Goal: Task Accomplishment & Management: Use online tool/utility

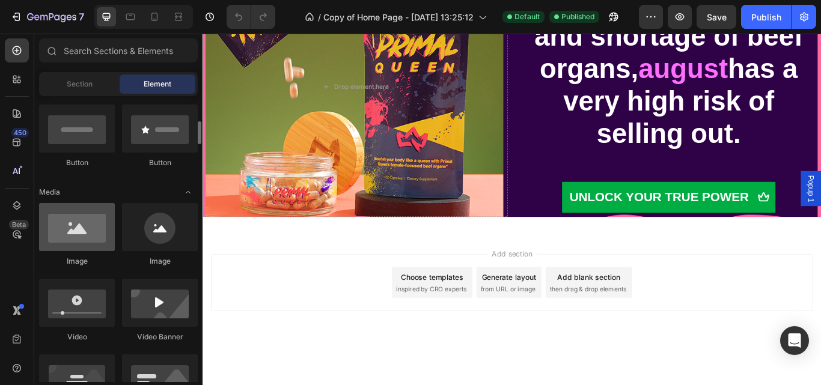
scroll to position [295, 0]
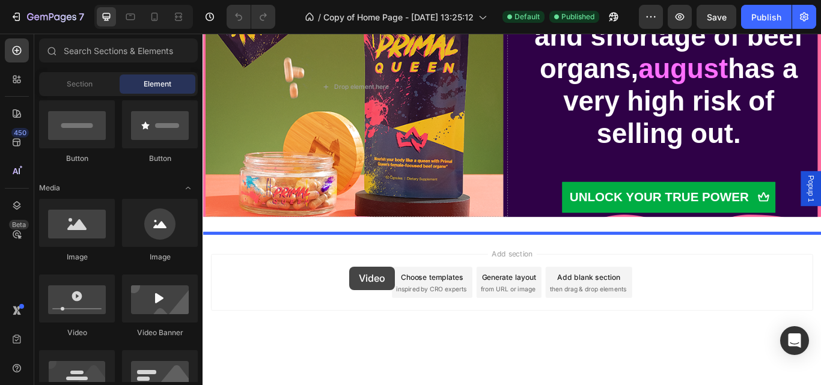
drag, startPoint x: 285, startPoint y: 343, endPoint x: 376, endPoint y: 306, distance: 98.5
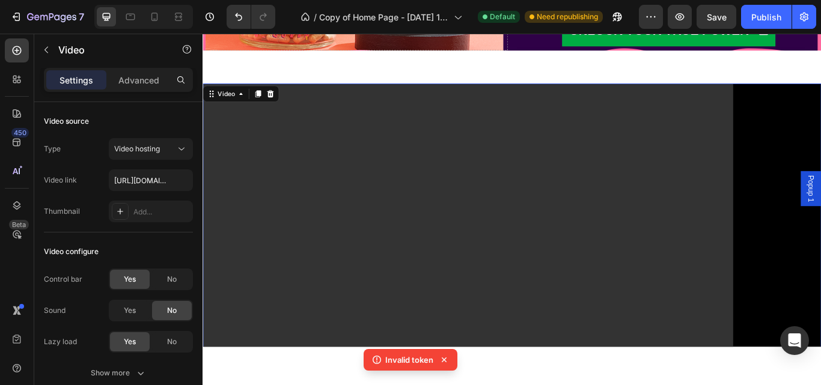
scroll to position [5121, 0]
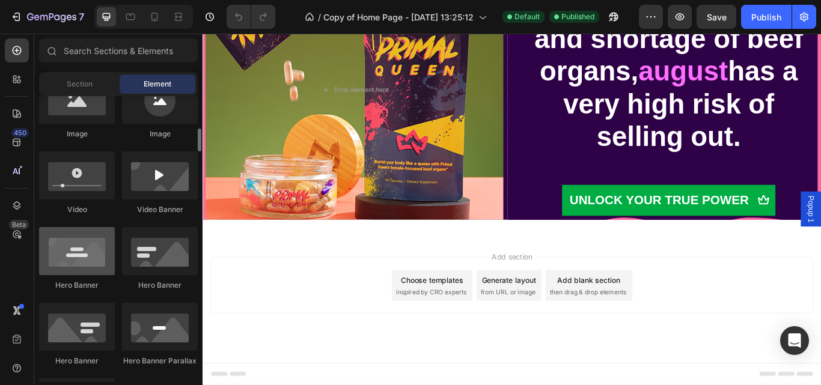
scroll to position [418, 0]
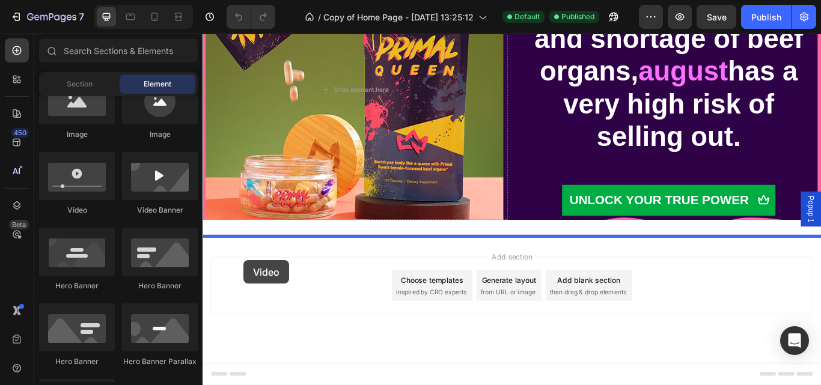
drag, startPoint x: 292, startPoint y: 221, endPoint x: 296, endPoint y: 301, distance: 80.1
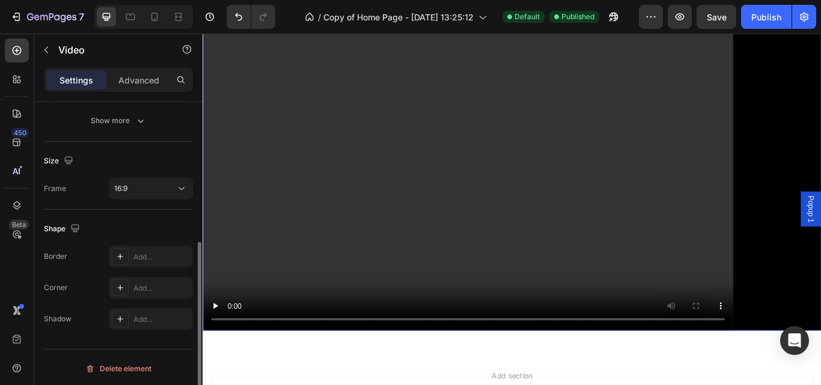
scroll to position [255, 0]
click at [146, 277] on div "Add..." at bounding box center [151, 286] width 84 height 22
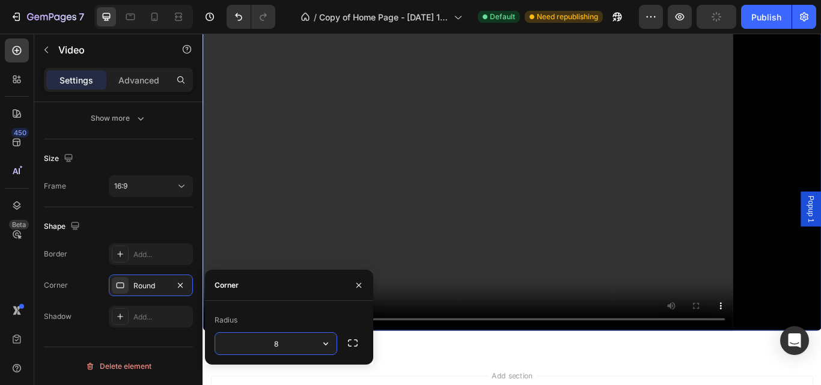
click at [283, 350] on input "8" at bounding box center [275, 344] width 121 height 22
type input "6"
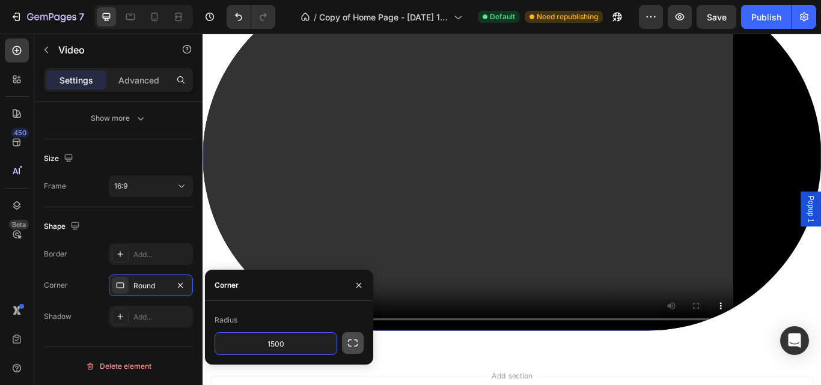
type input "1500"
click at [350, 343] on icon "button" at bounding box center [353, 343] width 12 height 12
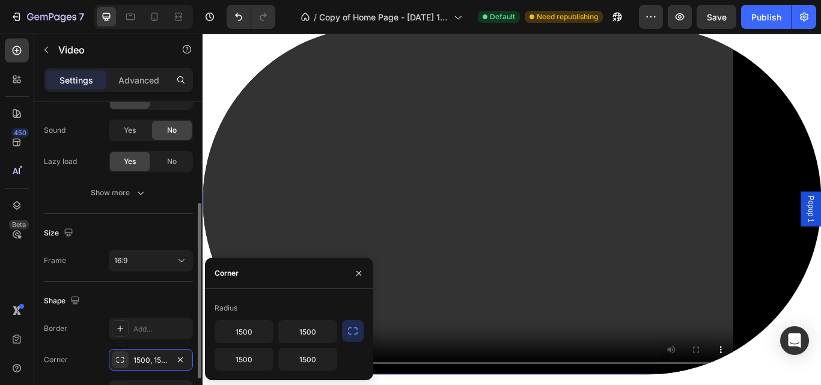
scroll to position [181, 0]
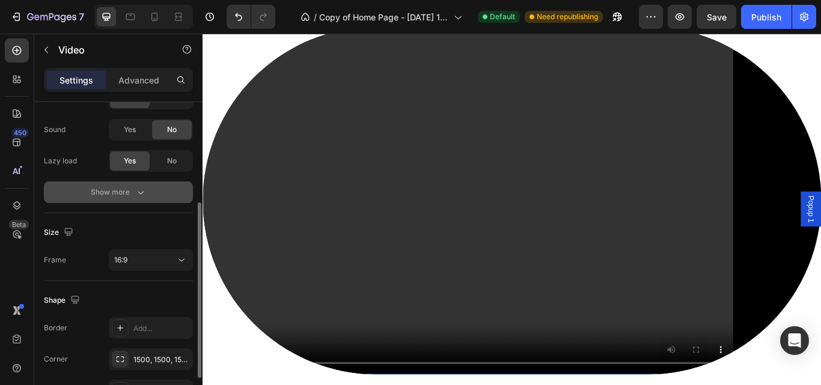
click at [139, 185] on button "Show more" at bounding box center [118, 193] width 149 height 22
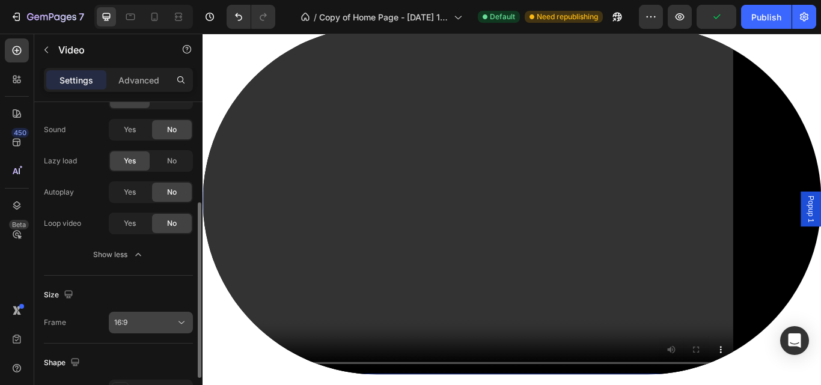
click at [187, 318] on icon at bounding box center [182, 323] width 12 height 12
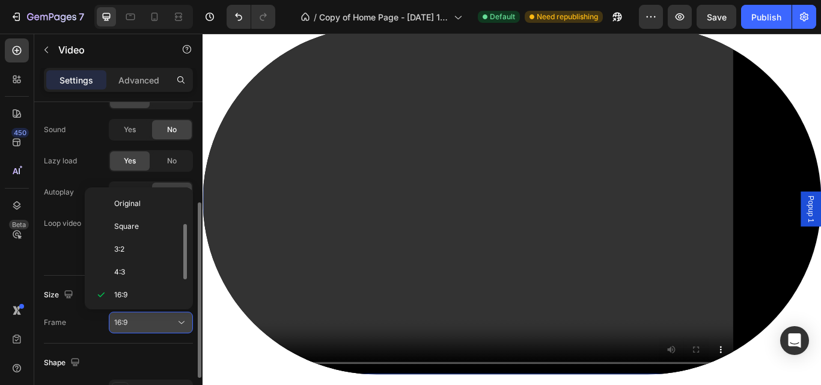
scroll to position [22, 0]
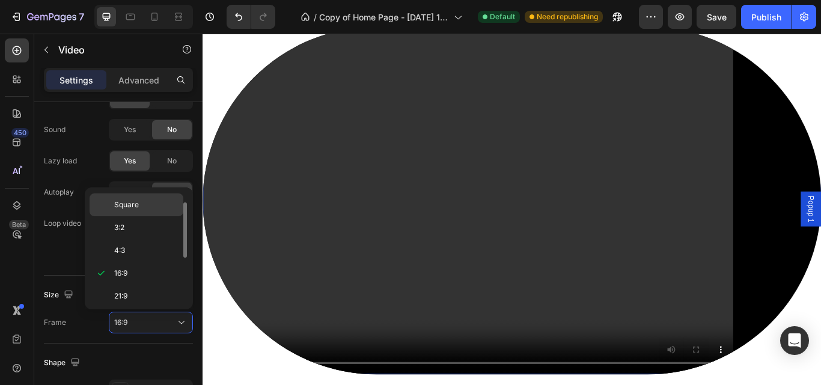
click at [154, 200] on p "Square" at bounding box center [146, 205] width 64 height 11
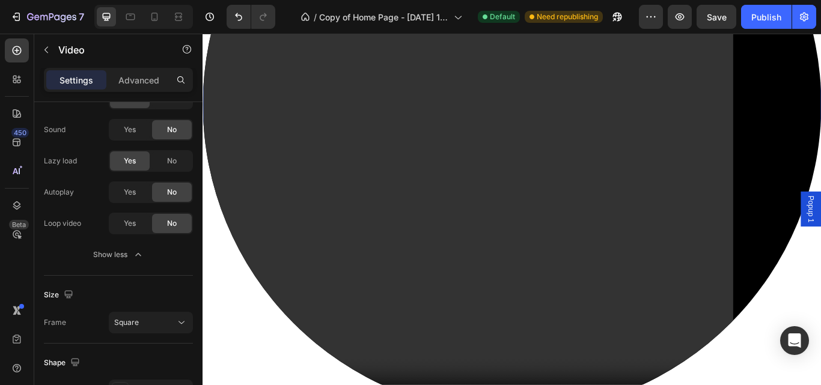
scroll to position [5460, 0]
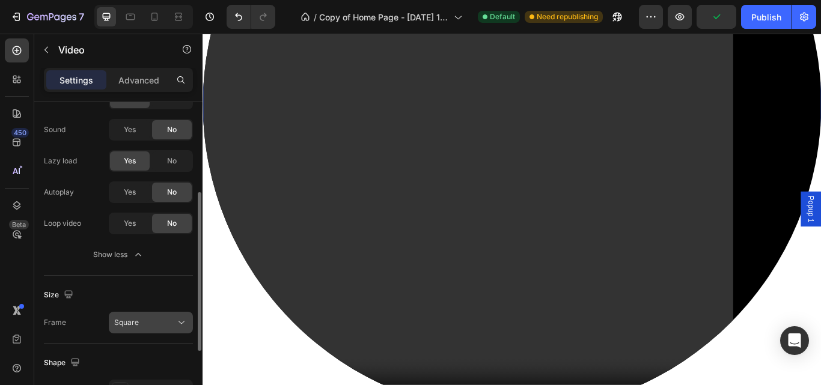
click at [156, 325] on div "Square" at bounding box center [144, 322] width 61 height 11
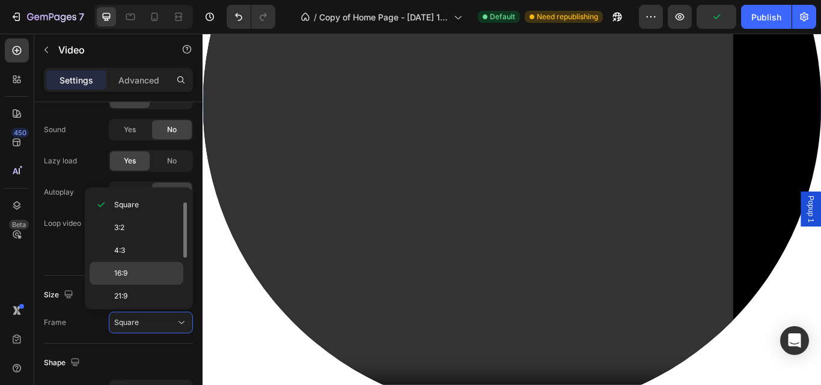
click at [156, 285] on div "16:9" at bounding box center [137, 296] width 94 height 23
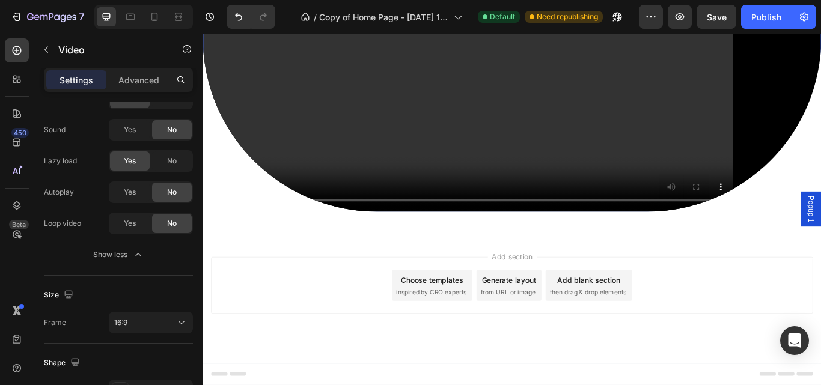
scroll to position [5374, 0]
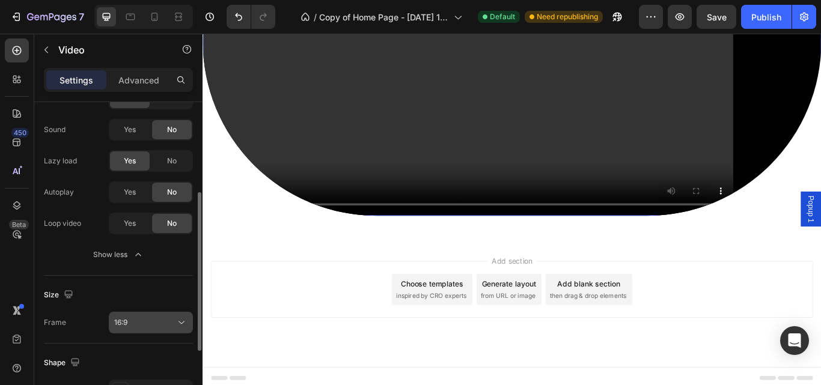
click at [154, 315] on button "16:9" at bounding box center [151, 323] width 84 height 22
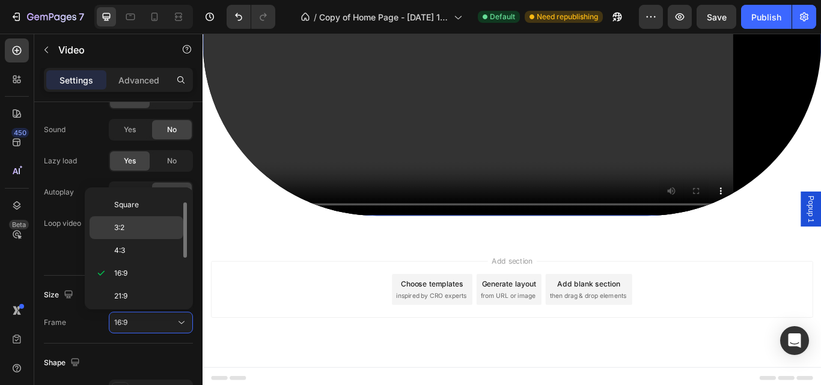
click at [141, 228] on p "3:2" at bounding box center [146, 227] width 64 height 11
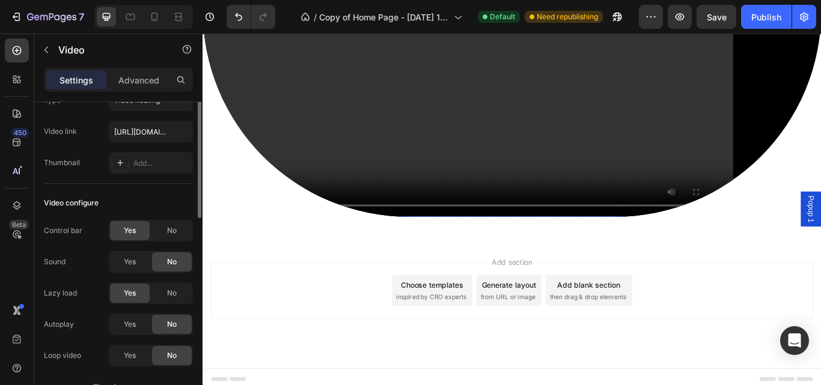
scroll to position [0, 0]
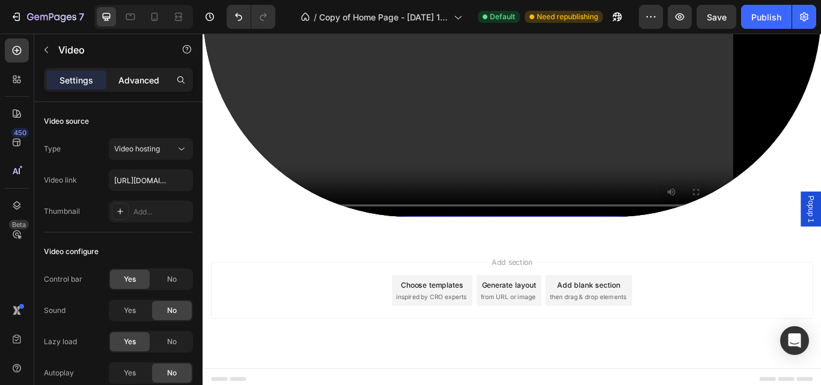
click at [153, 81] on p "Advanced" at bounding box center [138, 80] width 41 height 13
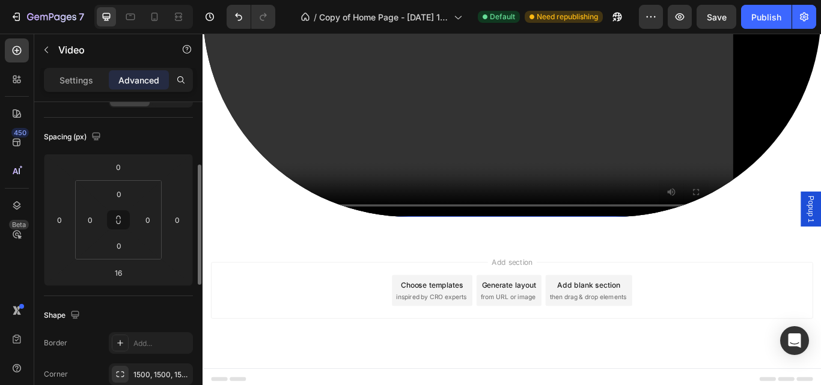
scroll to position [8, 0]
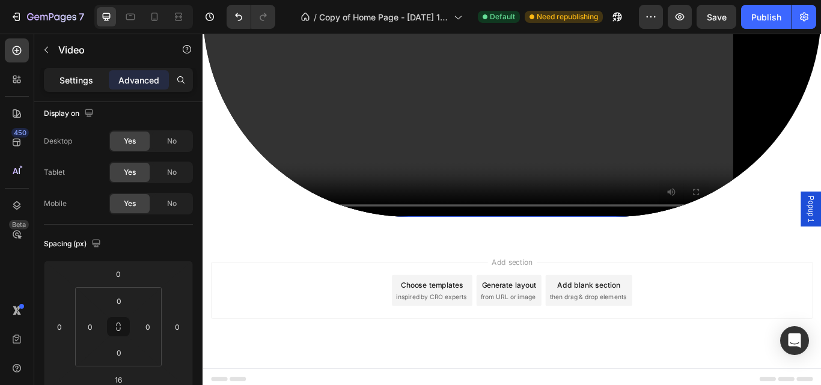
click at [83, 76] on p "Settings" at bounding box center [77, 80] width 34 height 13
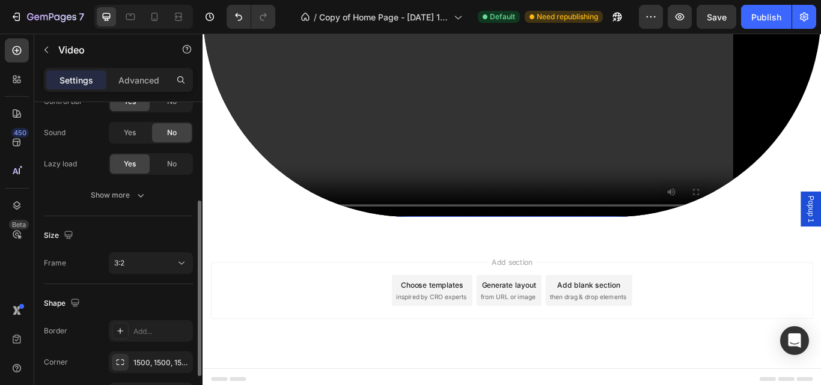
scroll to position [179, 0]
click at [153, 200] on button "Show more" at bounding box center [118, 195] width 149 height 22
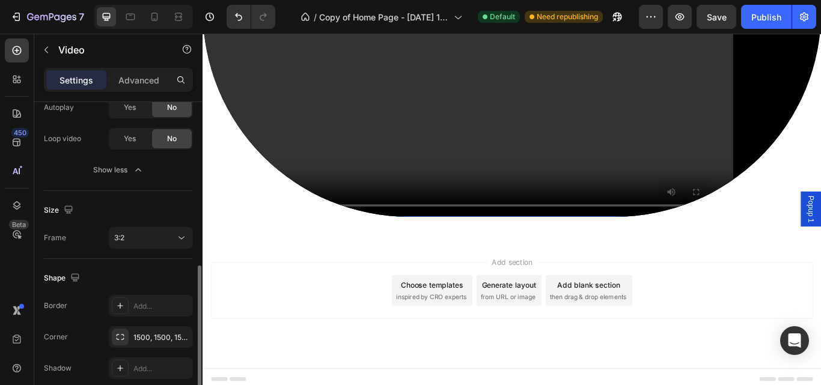
scroll to position [287, 0]
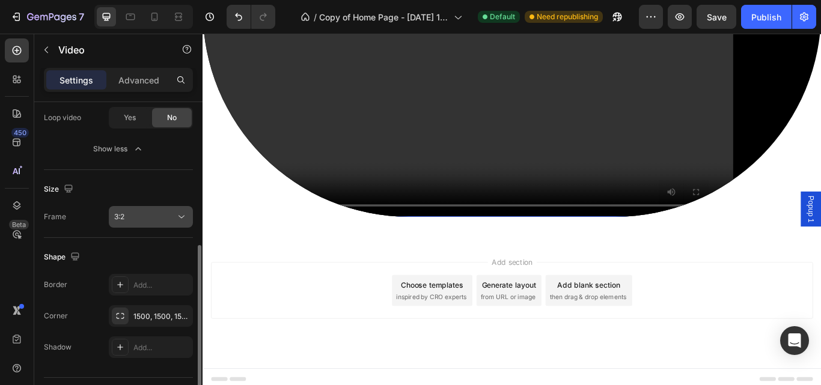
click at [172, 216] on div "3:2" at bounding box center [144, 217] width 61 height 11
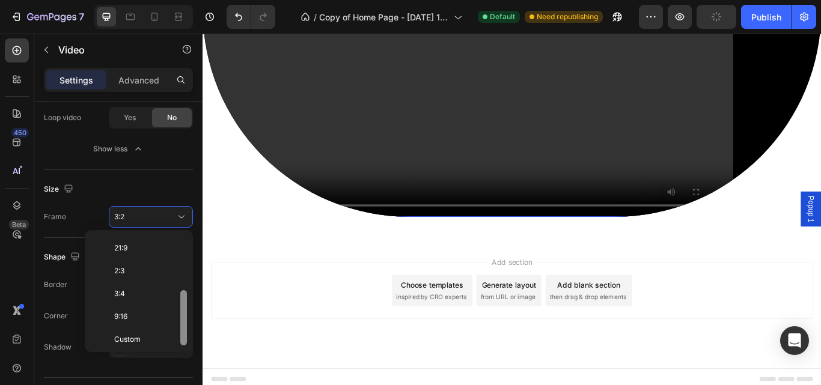
scroll to position [116, 0]
drag, startPoint x: 186, startPoint y: 274, endPoint x: 183, endPoint y: 337, distance: 63.2
click at [183, 337] on div at bounding box center [183, 319] width 7 height 55
click at [146, 347] on div "Custom" at bounding box center [137, 336] width 94 height 23
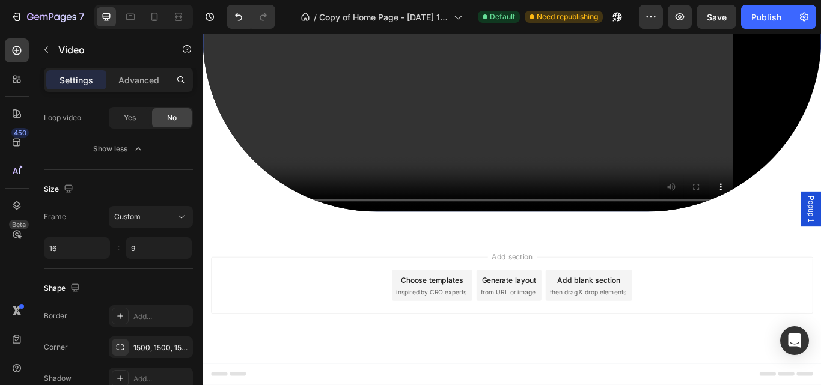
scroll to position [5374, 0]
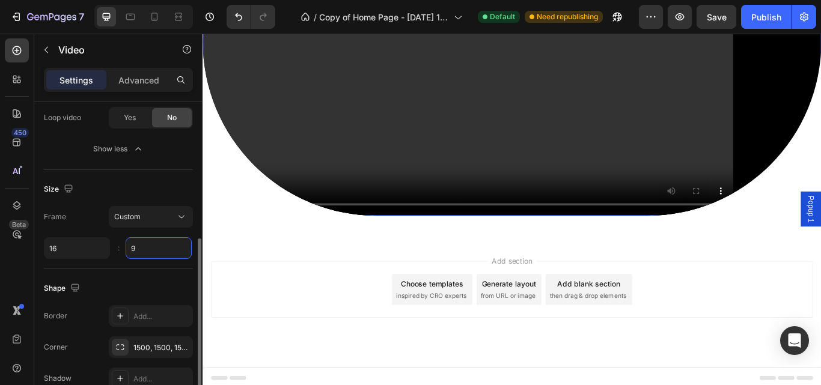
click at [141, 253] on input "9" at bounding box center [159, 248] width 66 height 22
type input "1"
type input "90"
click at [61, 255] on input "16" at bounding box center [77, 248] width 66 height 22
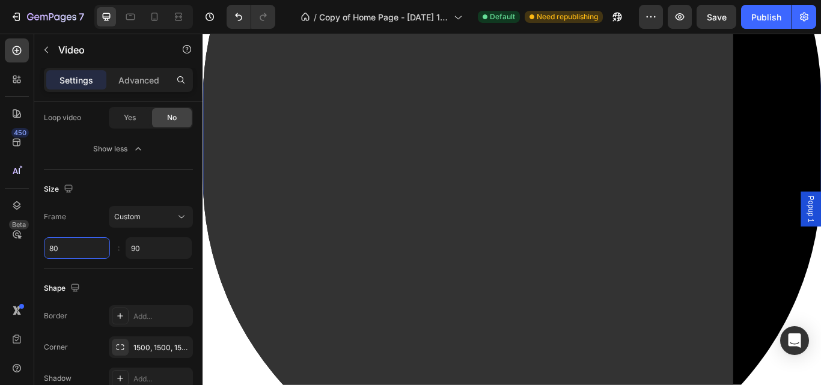
scroll to position [5411, 0]
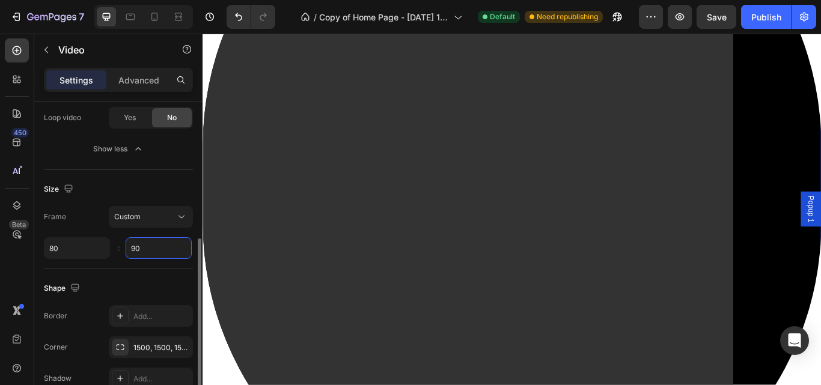
type input "80"
click at [153, 255] on input "90" at bounding box center [159, 248] width 66 height 22
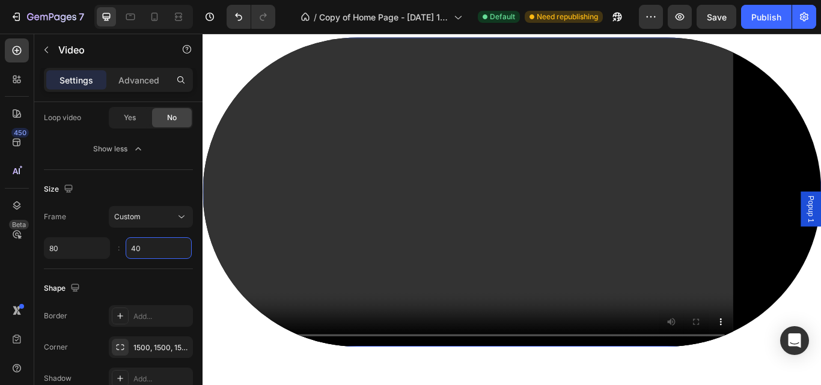
scroll to position [5177, 0]
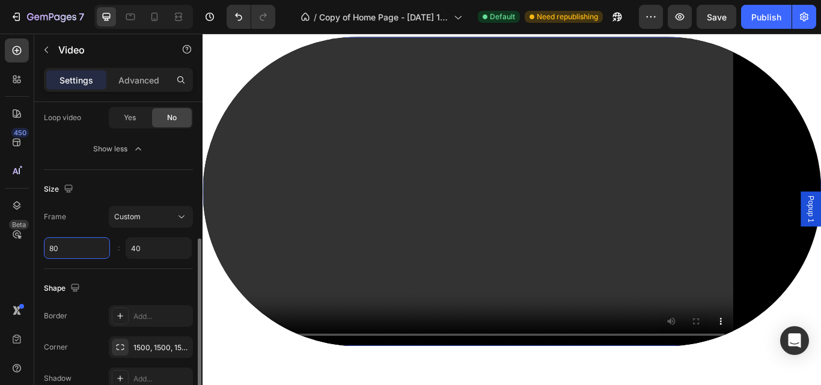
type input "40"
click at [76, 252] on input "80" at bounding box center [77, 248] width 66 height 22
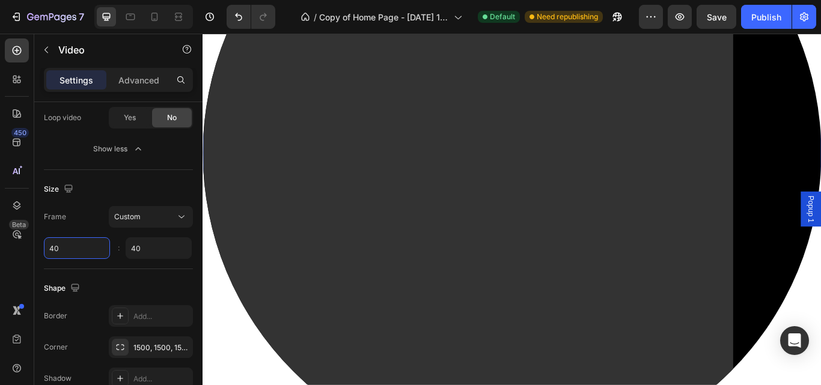
scroll to position [5202, 0]
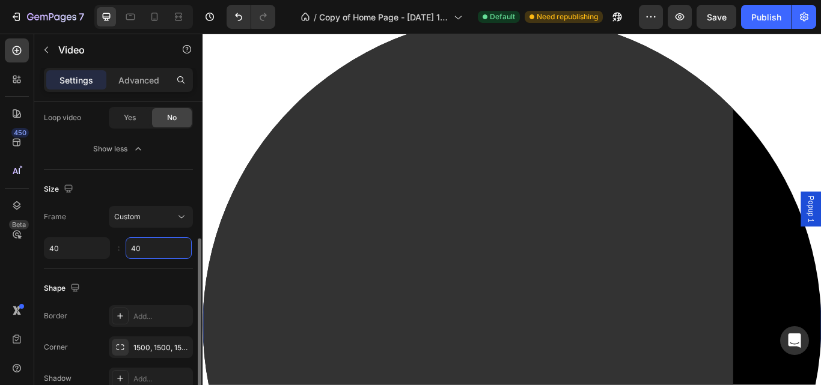
type input "40"
click at [160, 243] on input "40" at bounding box center [159, 248] width 66 height 22
click at [75, 257] on input "40" at bounding box center [77, 248] width 66 height 22
type input "100"
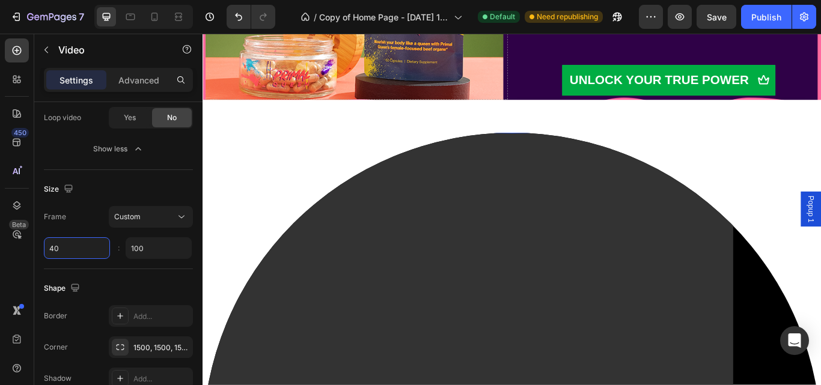
scroll to position [5065, 0]
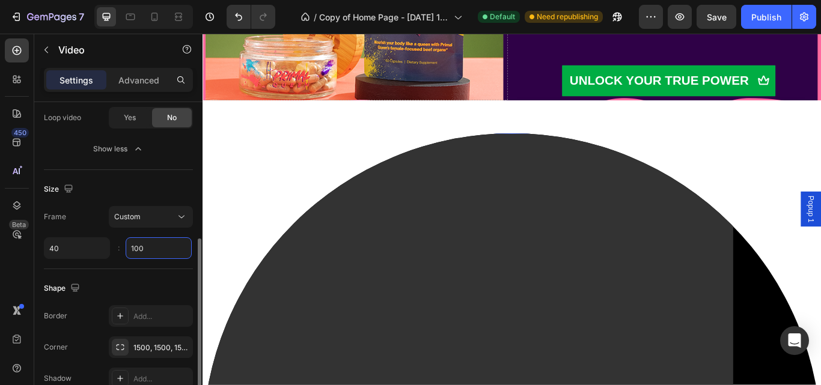
type input "40"
click at [149, 244] on input "100" at bounding box center [159, 248] width 66 height 22
type input "7"
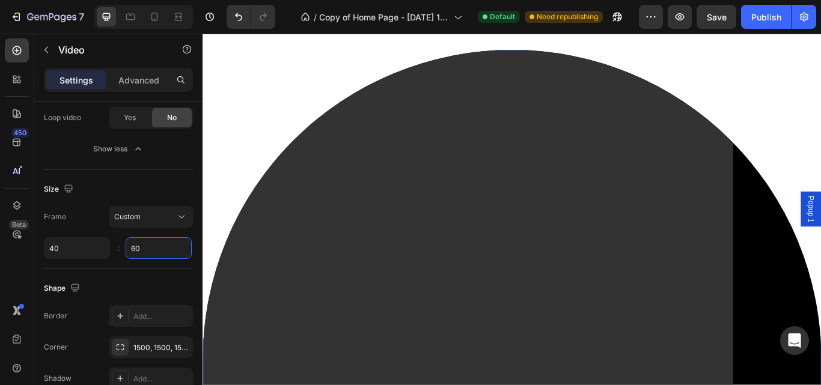
scroll to position [5089, 0]
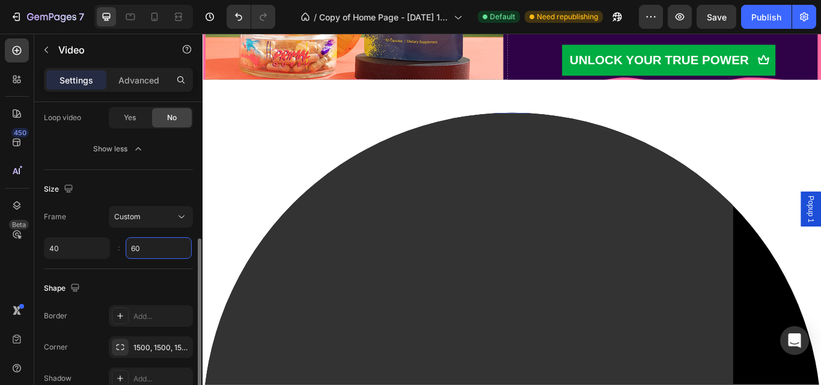
click at [162, 248] on input "60" at bounding box center [159, 248] width 66 height 22
type input "6"
type input "60"
click at [84, 250] on input "40" at bounding box center [77, 248] width 66 height 22
type input "20"
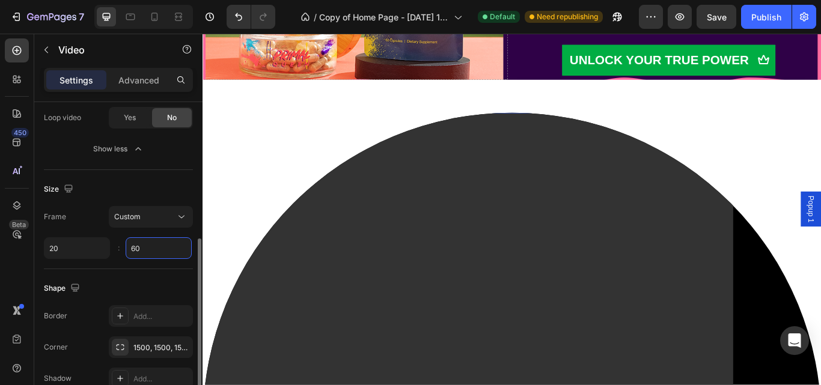
click at [150, 253] on input "60" at bounding box center [159, 248] width 66 height 22
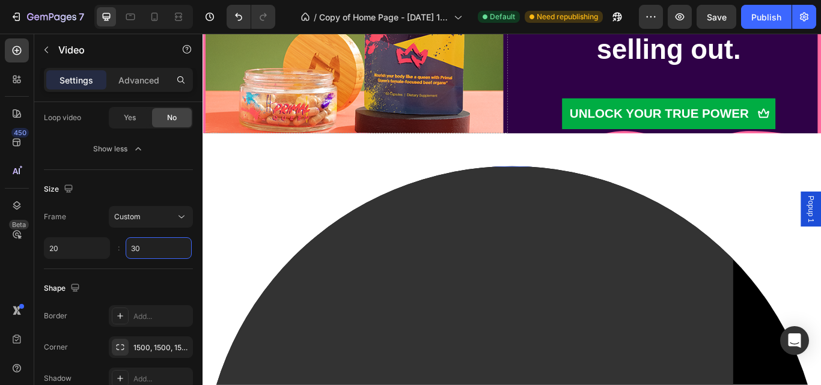
scroll to position [5025, 0]
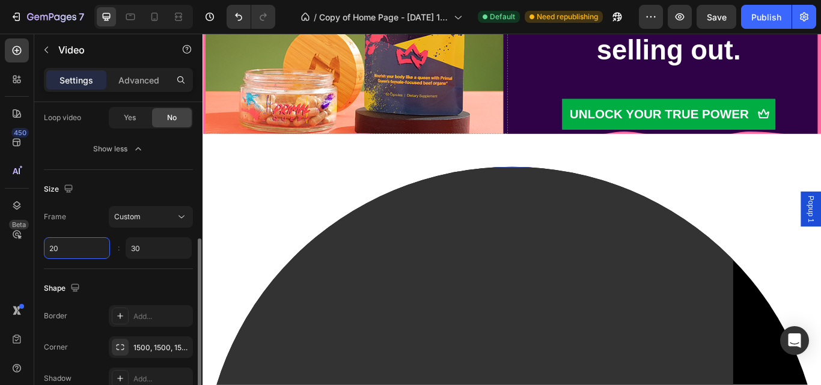
type input "30"
click at [58, 252] on input "20" at bounding box center [77, 248] width 66 height 22
type input "10"
click at [155, 245] on input "30" at bounding box center [159, 248] width 66 height 22
type input "0"
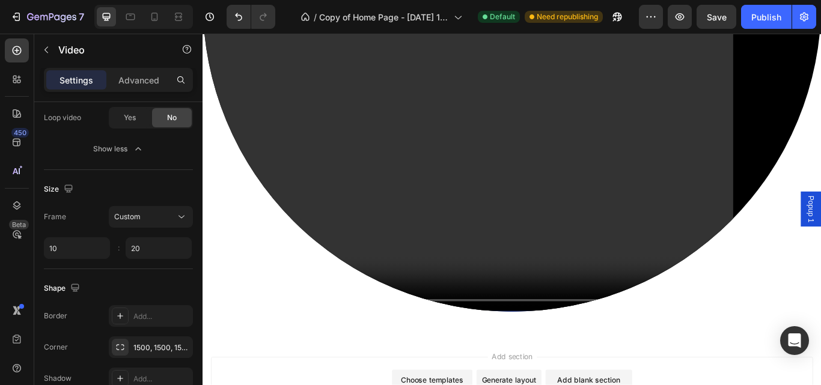
scroll to position [6398, 0]
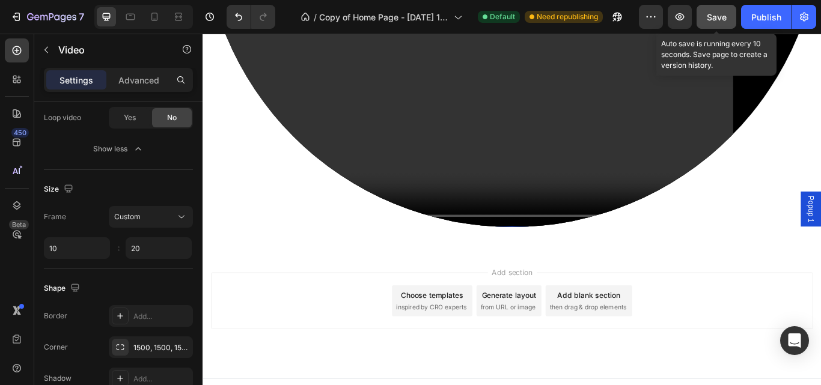
type input "20"
click at [712, 28] on button "Save" at bounding box center [717, 17] width 40 height 24
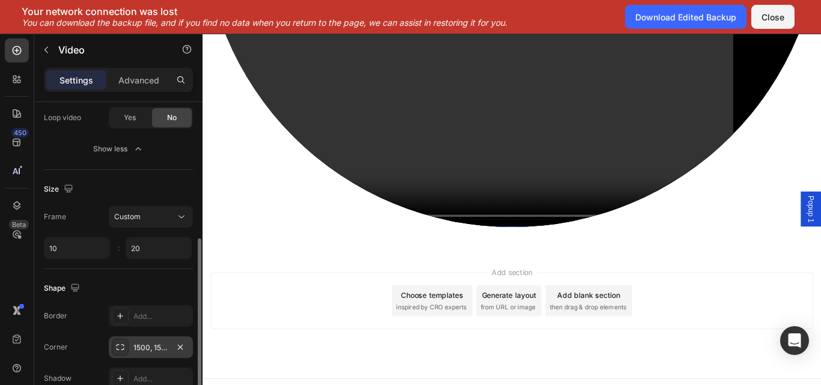
click at [168, 340] on div "1500, 1500, 1500, 1500" at bounding box center [151, 348] width 84 height 22
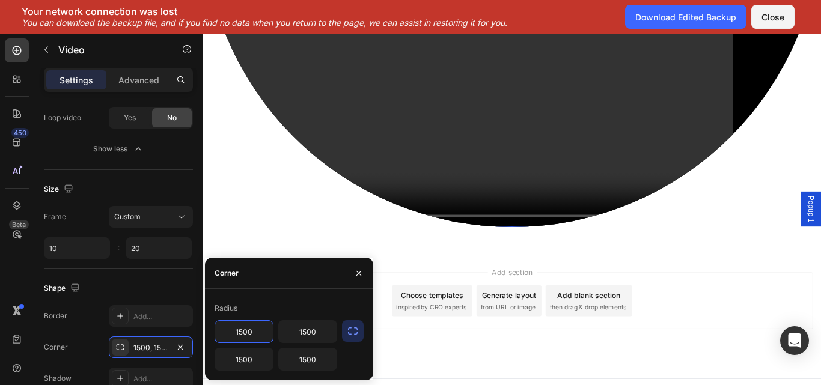
click at [268, 326] on input "1500" at bounding box center [244, 332] width 58 height 22
type input "1000"
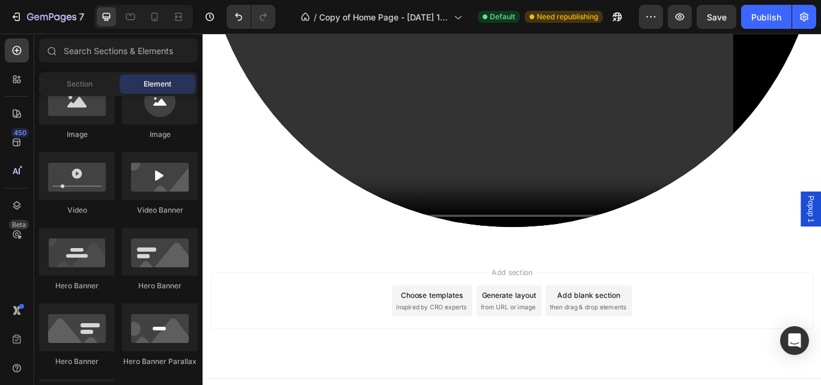
click at [614, 381] on div "Add section Choose templates inspired by CRO experts Generate layout from URL o…" at bounding box center [563, 363] width 721 height 148
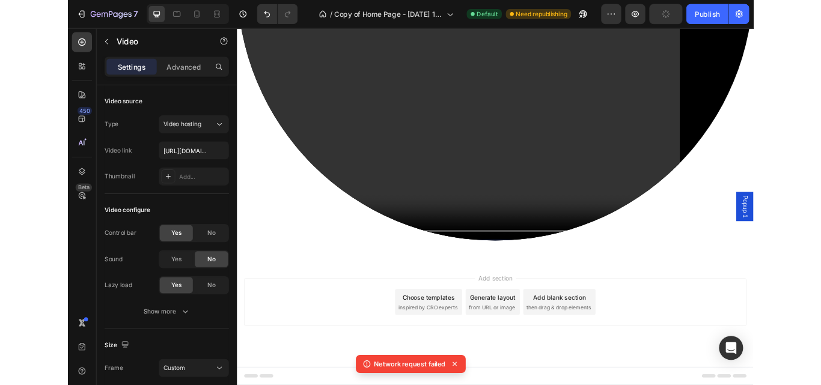
scroll to position [4922, 0]
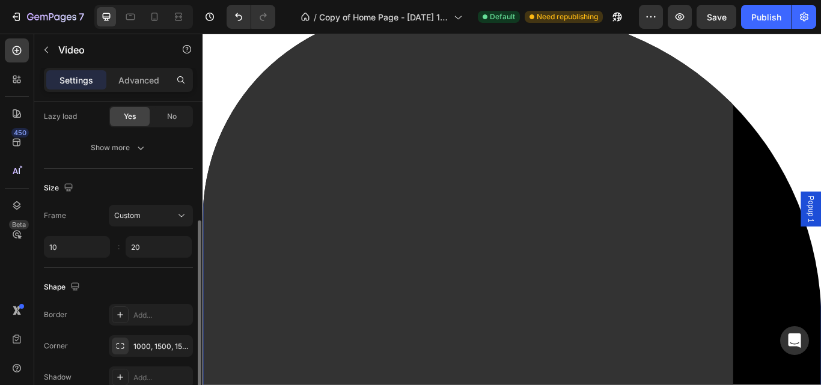
scroll to position [226, 0]
click at [164, 347] on div "1000, 1500, 1500, 1500" at bounding box center [150, 346] width 35 height 11
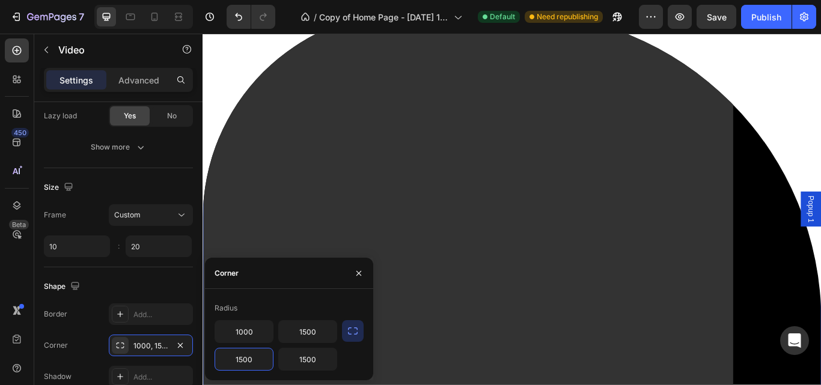
click at [257, 362] on input "1500" at bounding box center [244, 360] width 58 height 22
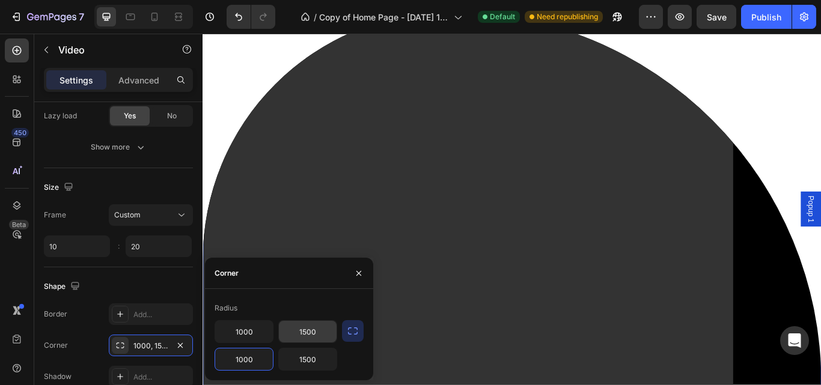
type input "1000"
click at [334, 333] on input "1500" at bounding box center [308, 332] width 58 height 22
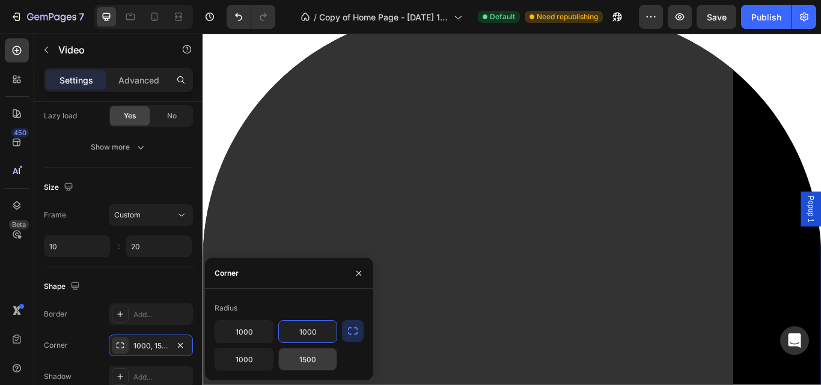
type input "1000"
click at [318, 364] on input "1500" at bounding box center [308, 360] width 58 height 22
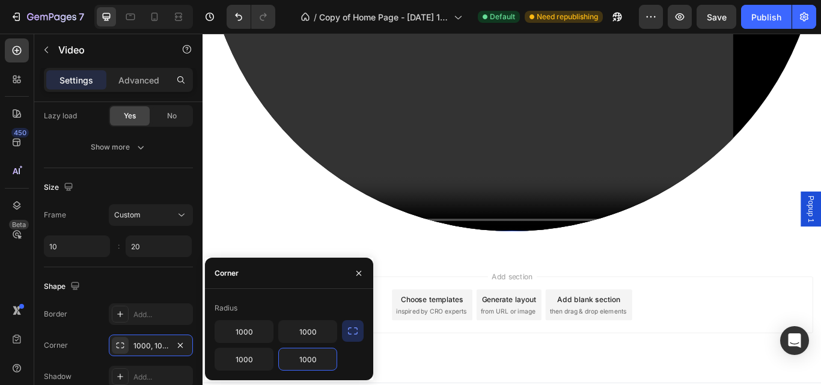
scroll to position [6398, 0]
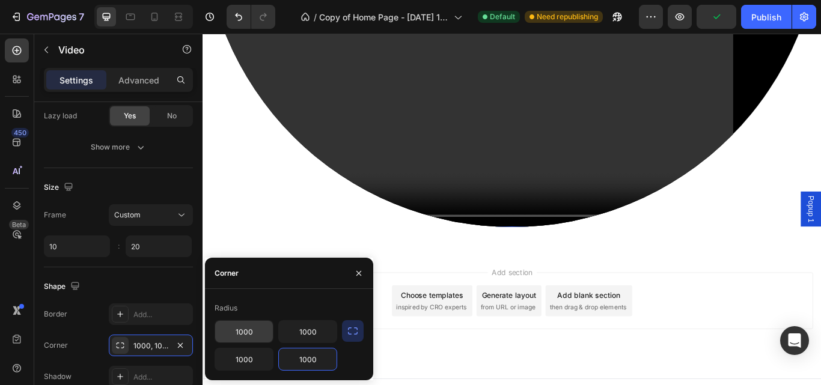
type input "1000"
click at [258, 331] on input "1000" at bounding box center [244, 332] width 58 height 22
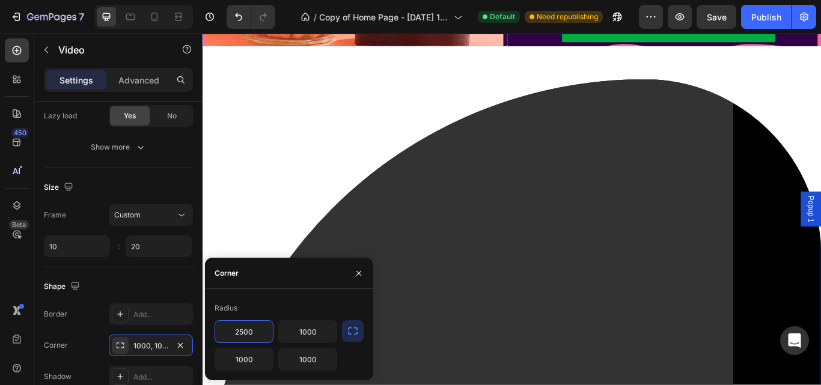
scroll to position [5127, 0]
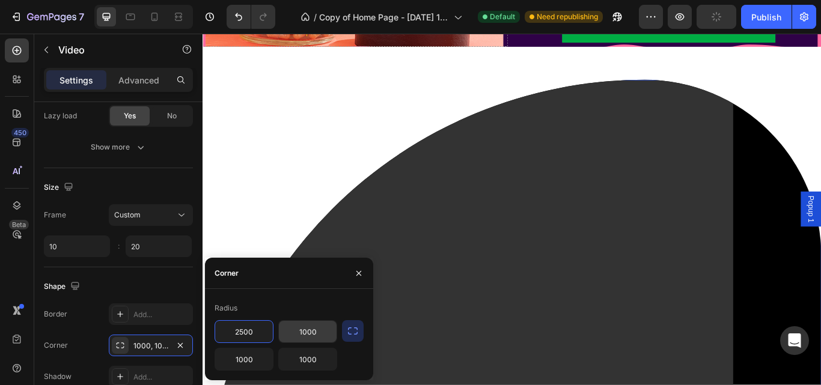
type input "2500"
click at [317, 329] on input "1000" at bounding box center [308, 332] width 58 height 22
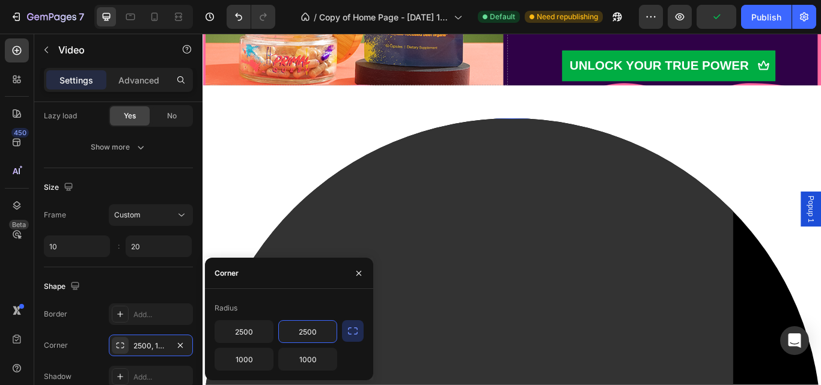
scroll to position [5081, 0]
type input "2500"
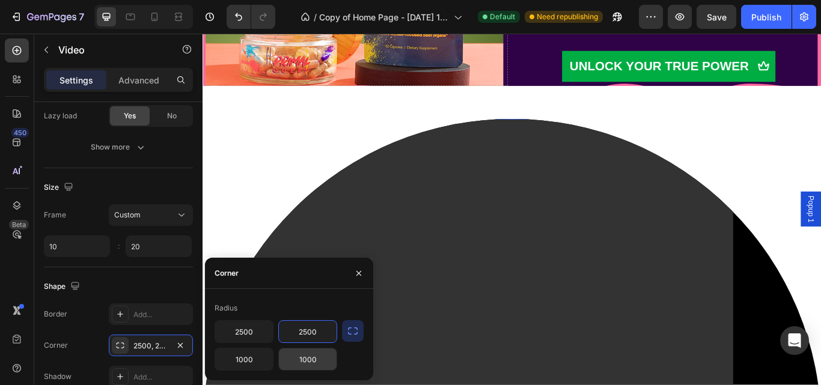
click at [321, 359] on input "1000" at bounding box center [308, 360] width 58 height 22
click at [257, 332] on input "2500" at bounding box center [244, 332] width 58 height 22
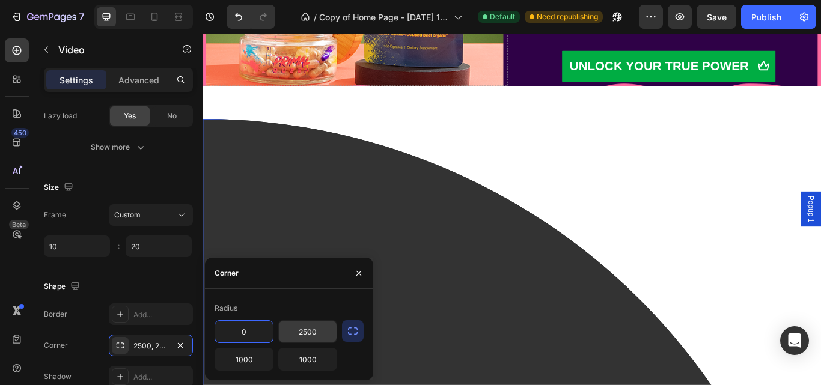
type input "0"
click at [319, 333] on input "2500" at bounding box center [308, 332] width 58 height 22
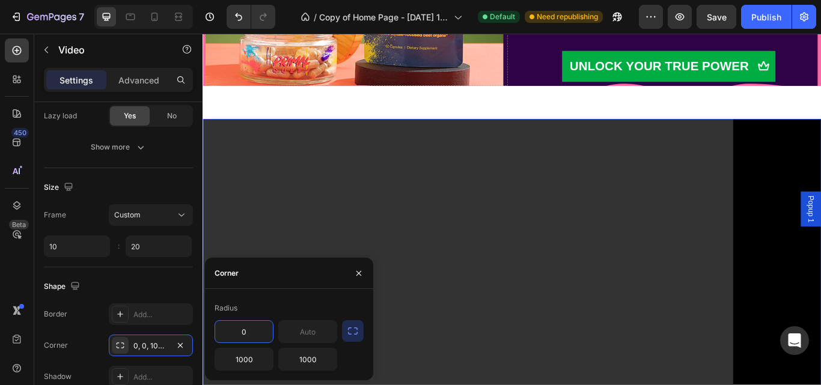
click at [251, 331] on input "0" at bounding box center [244, 332] width 58 height 22
type input "3"
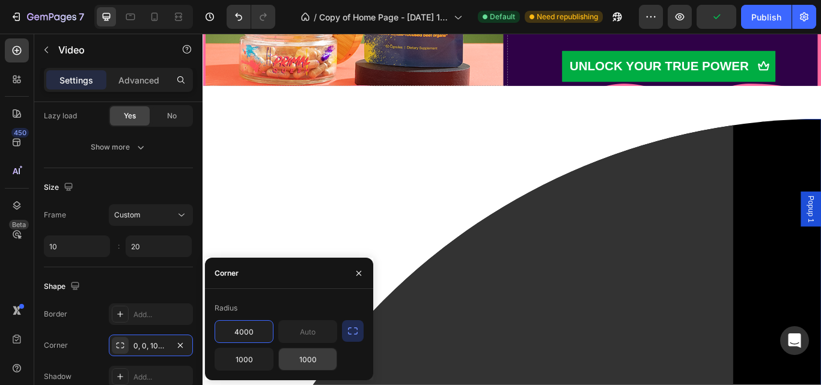
type input "4000"
click at [318, 363] on input "1000" at bounding box center [308, 360] width 58 height 22
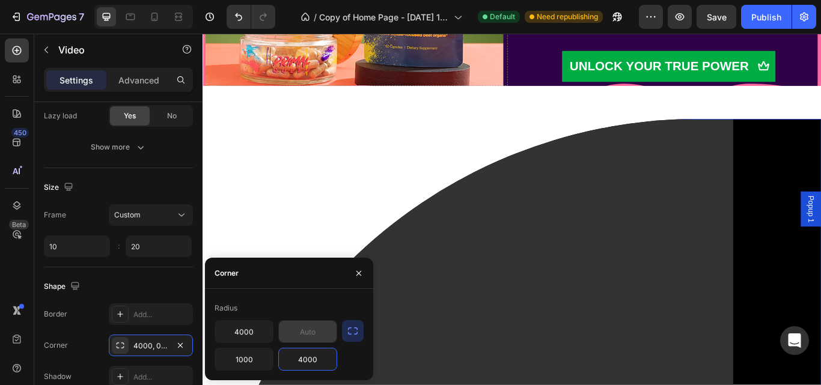
type input "4000"
click at [331, 331] on input "text" at bounding box center [308, 332] width 58 height 22
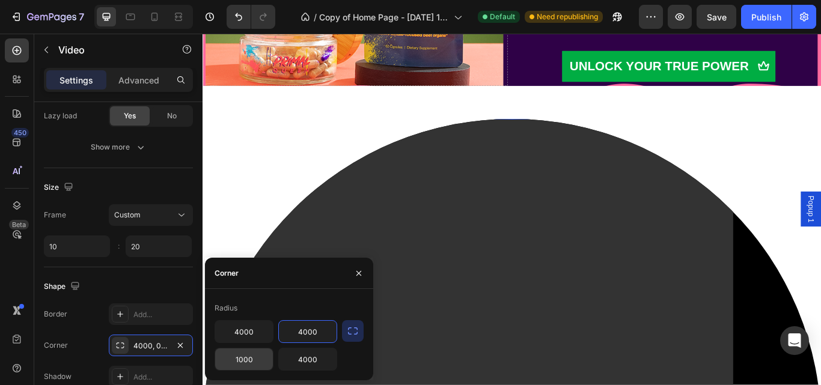
type input "4000"
click at [253, 363] on input "1000" at bounding box center [244, 360] width 58 height 22
type input "4000"
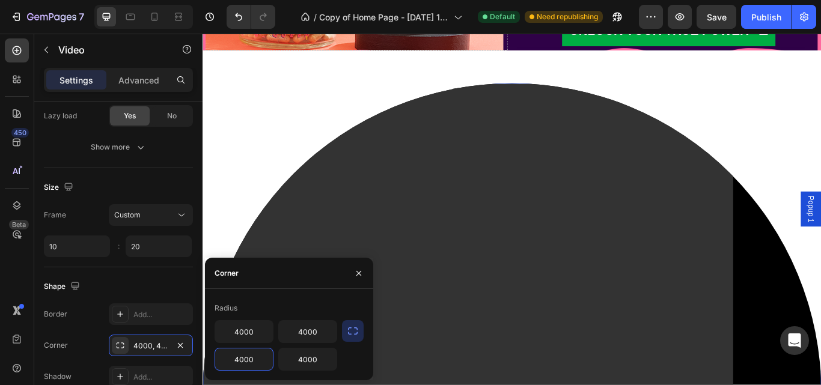
scroll to position [5122, 0]
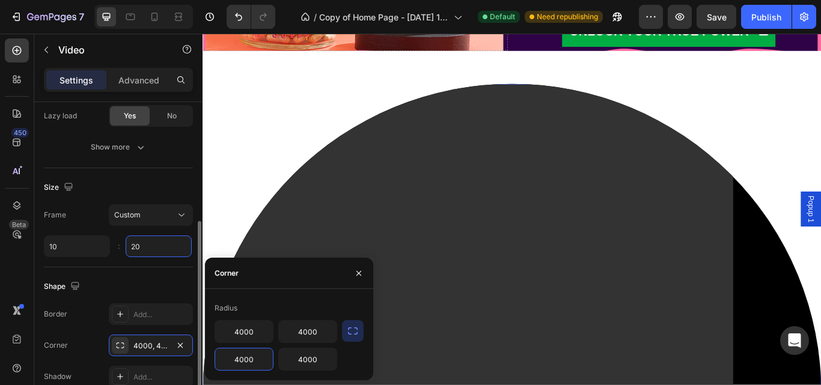
click at [160, 243] on input "20" at bounding box center [159, 247] width 66 height 22
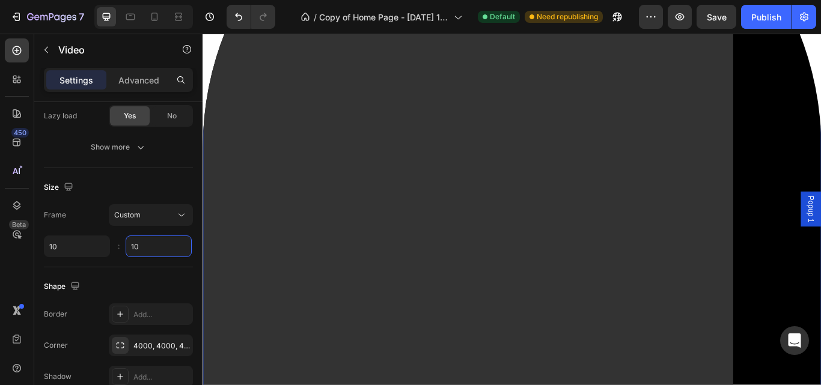
scroll to position [5410, 0]
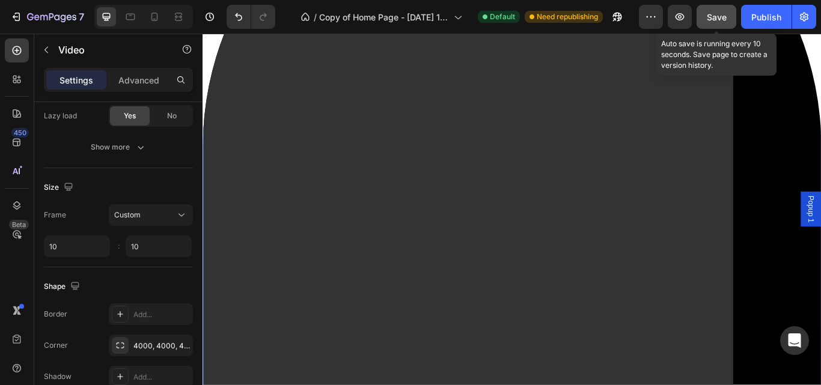
type input "10"
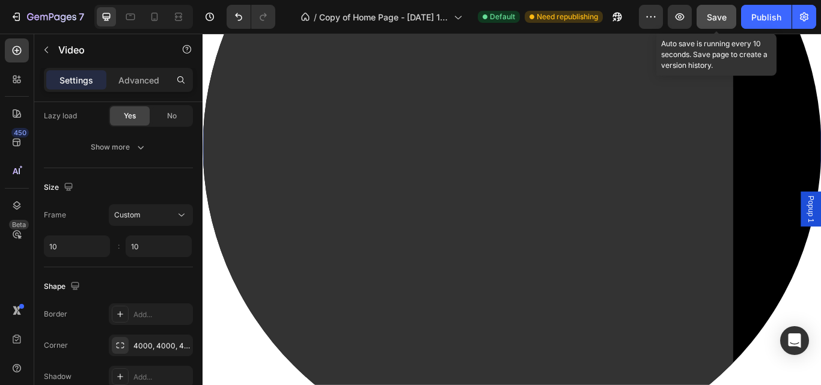
click at [716, 17] on span "Save" at bounding box center [717, 17] width 20 height 10
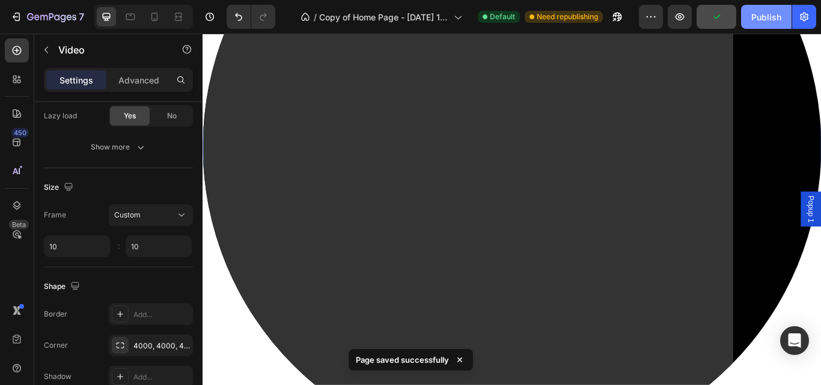
click at [774, 14] on div "Publish" at bounding box center [766, 17] width 30 height 13
click at [679, 19] on icon "button" at bounding box center [680, 16] width 9 height 7
